Goal: Navigation & Orientation: Find specific page/section

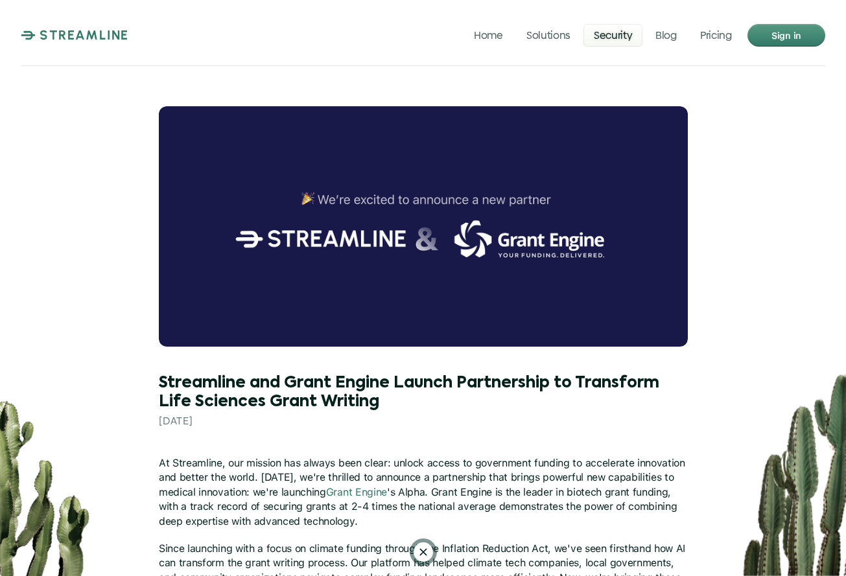
click at [621, 36] on p "Security" at bounding box center [613, 35] width 38 height 12
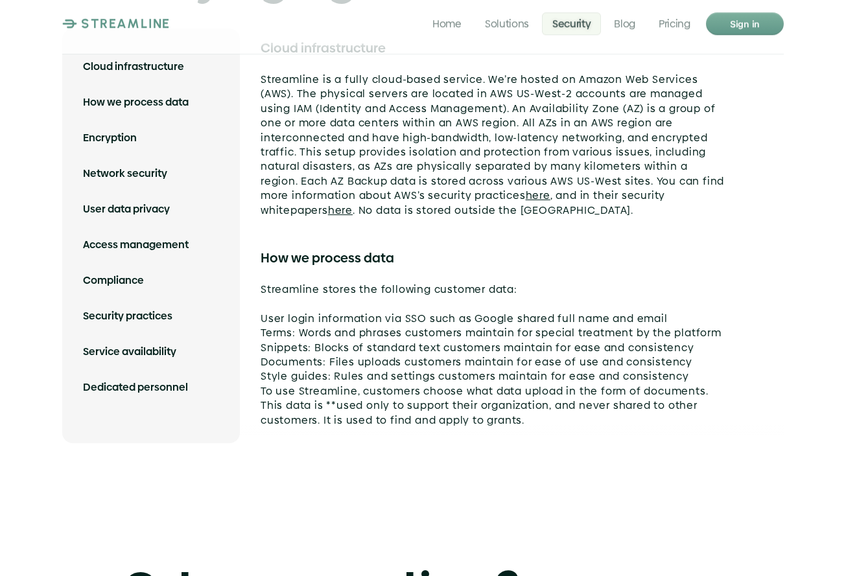
scroll to position [2461, 0]
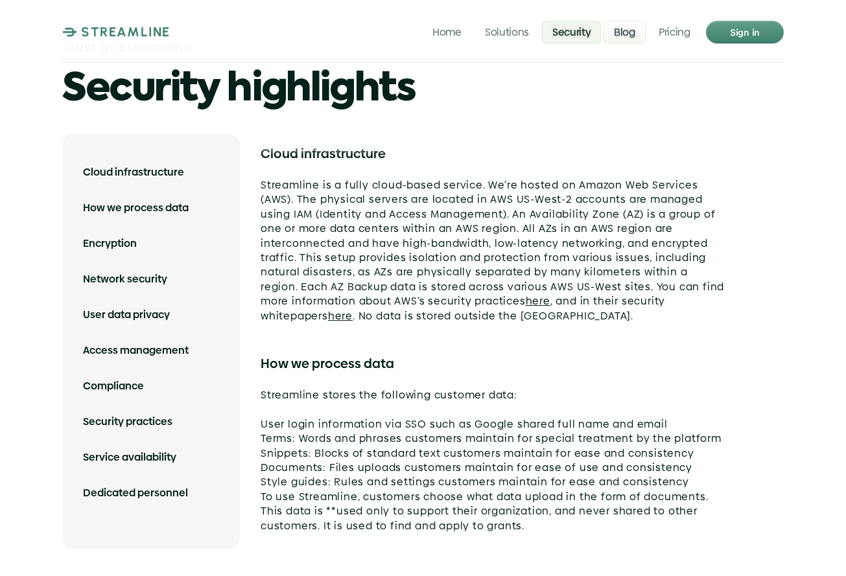
click at [627, 27] on p "Blog" at bounding box center [624, 32] width 21 height 12
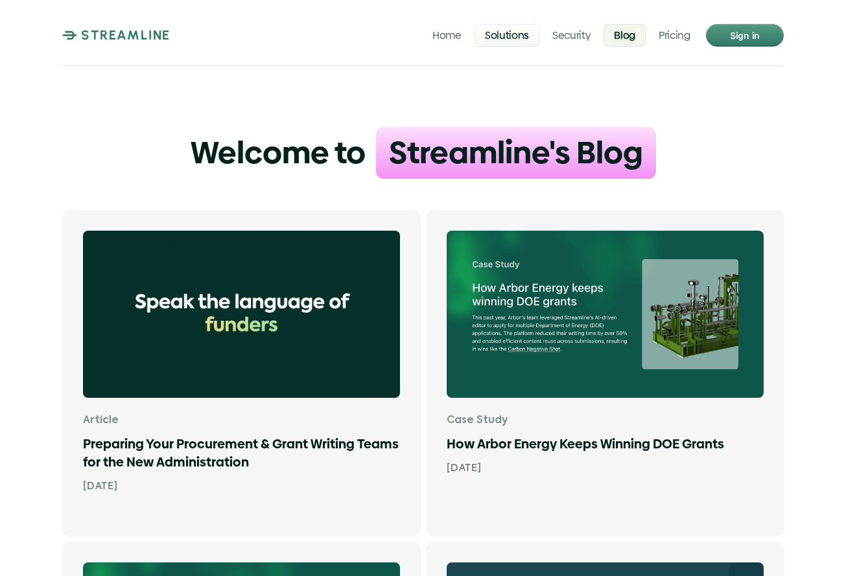
click at [505, 32] on p "Solutions" at bounding box center [507, 35] width 44 height 12
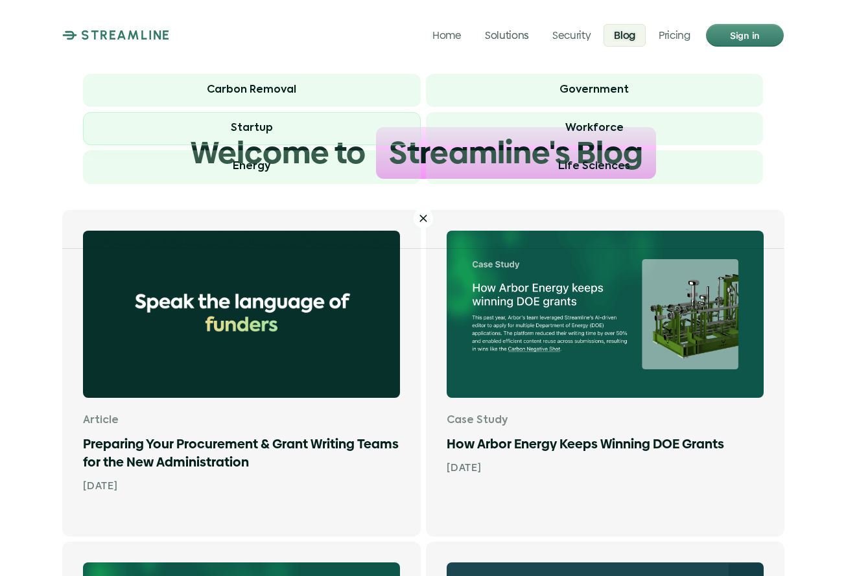
click at [248, 124] on h3 "Startup" at bounding box center [252, 128] width 42 height 12
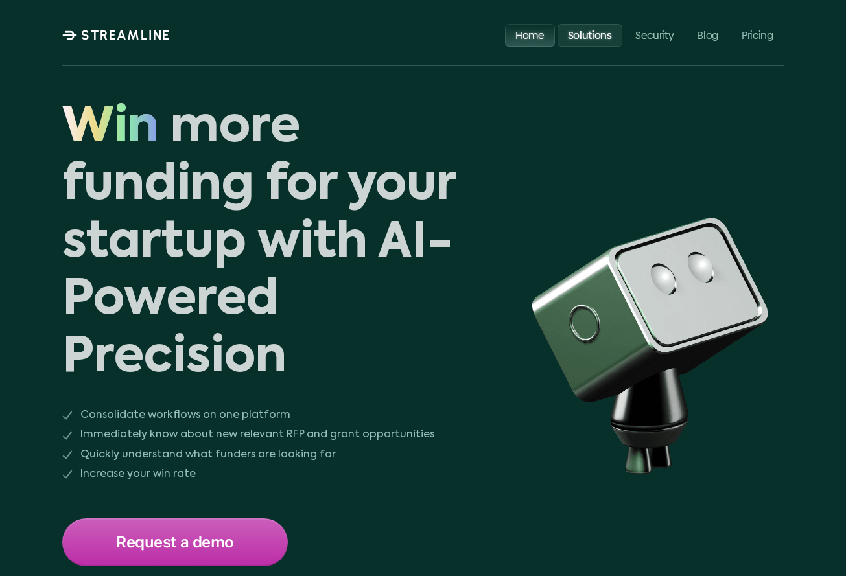
click at [536, 34] on p "Home" at bounding box center [529, 35] width 29 height 12
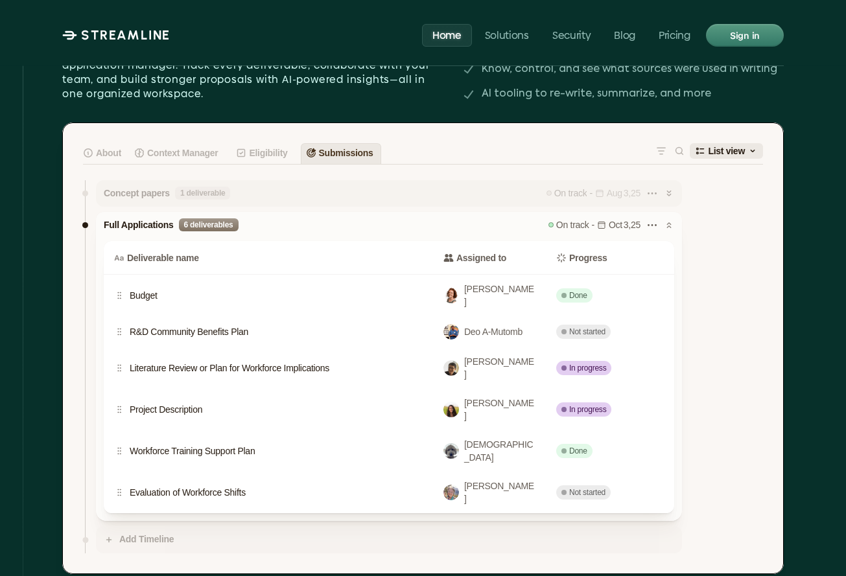
scroll to position [2833, 0]
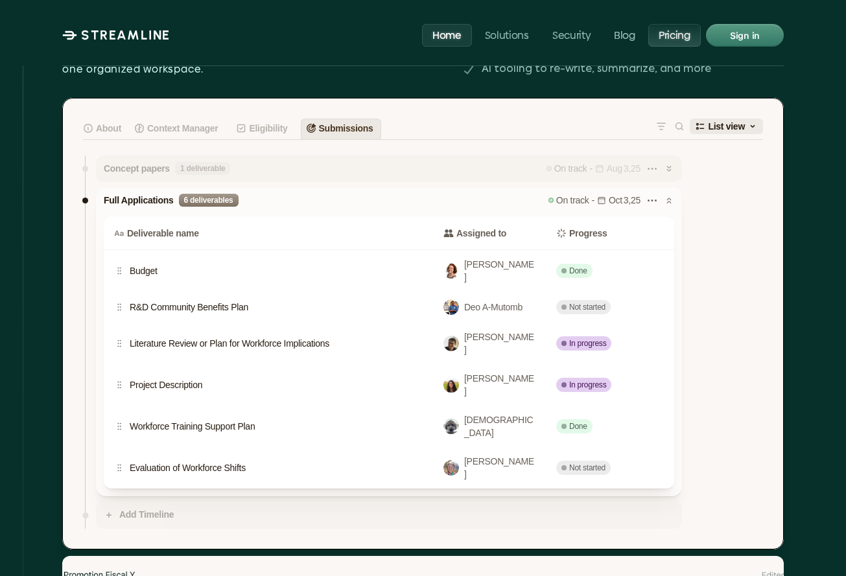
click at [677, 32] on p "Pricing" at bounding box center [674, 35] width 32 height 12
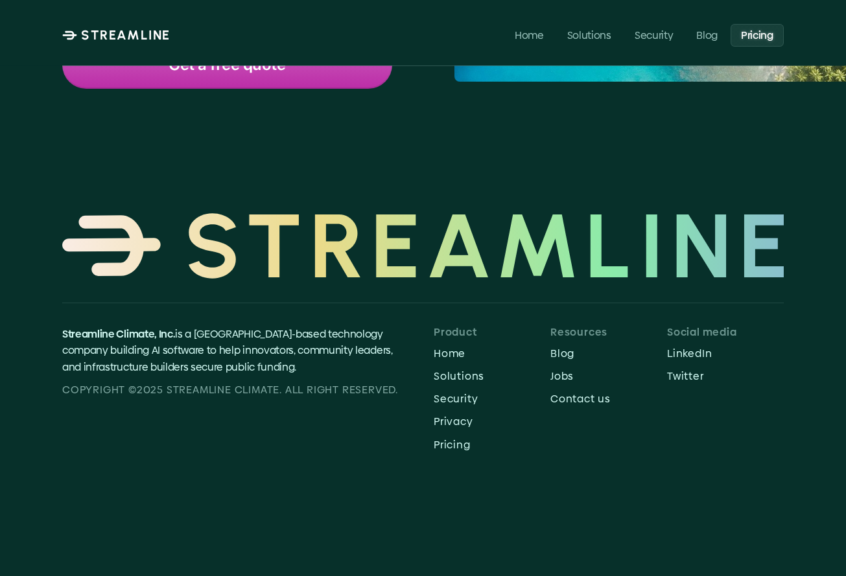
scroll to position [623, 0]
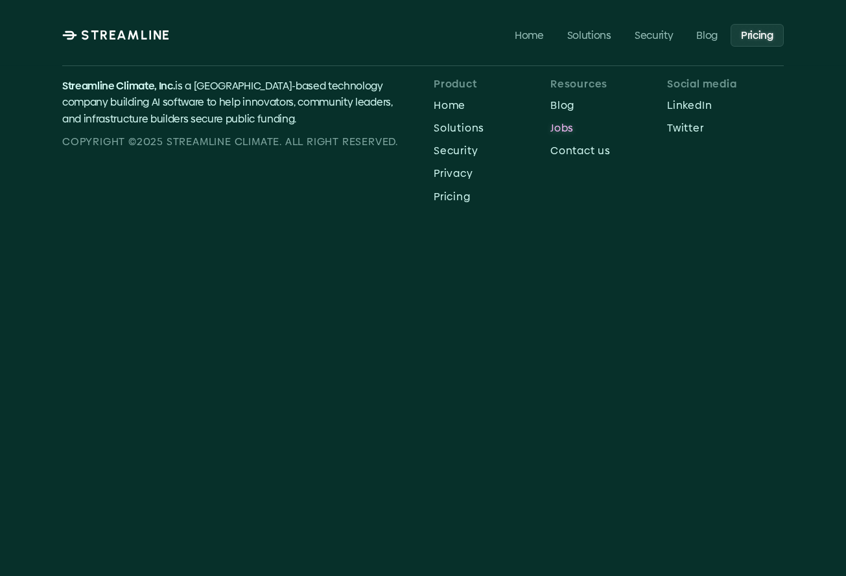
click at [567, 122] on p "Jobs" at bounding box center [608, 128] width 117 height 12
click at [684, 100] on p "LinkedIn" at bounding box center [725, 105] width 117 height 12
